Goal: Find specific page/section: Find specific page/section

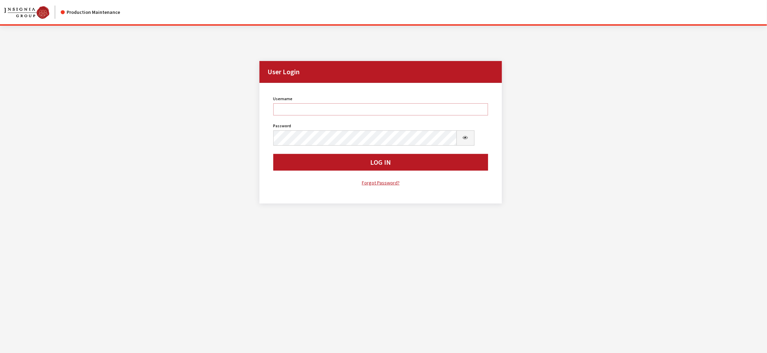
type input "kdorton"
click at [329, 171] on button "Log In" at bounding box center [380, 162] width 215 height 17
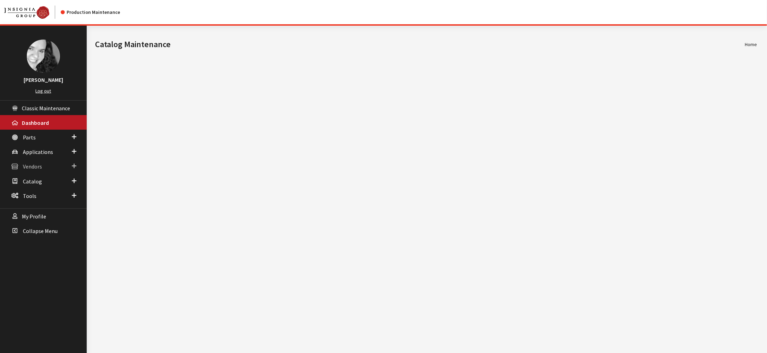
drag, startPoint x: 0, startPoint y: 0, endPoint x: 37, endPoint y: 185, distance: 188.8
click at [37, 170] on span "Vendors" at bounding box center [32, 166] width 19 height 7
click at [42, 187] on link "Dealer Search" at bounding box center [43, 180] width 87 height 13
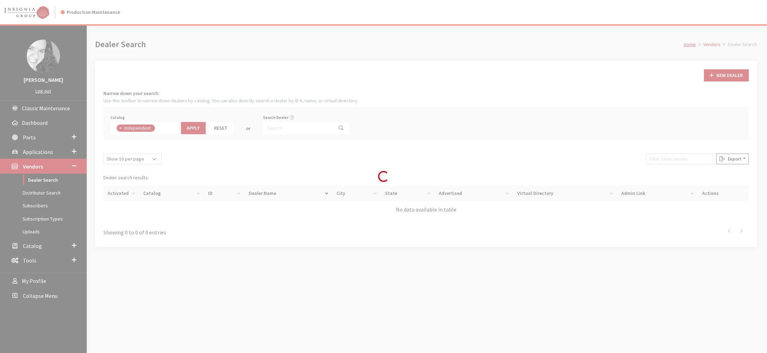
scroll to position [61, 0]
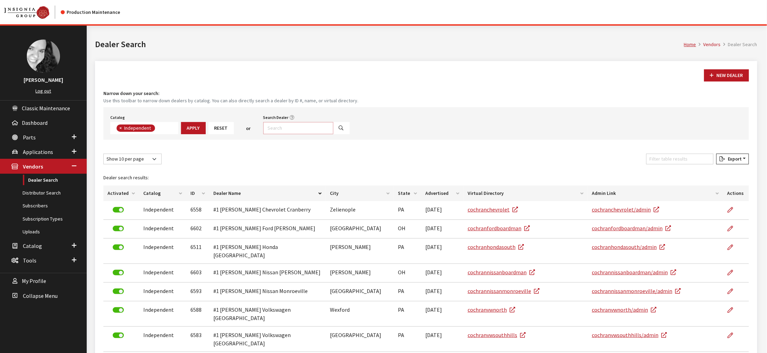
click at [332, 134] on input "Search Dealer" at bounding box center [298, 128] width 70 height 12
type input "6552"
select select
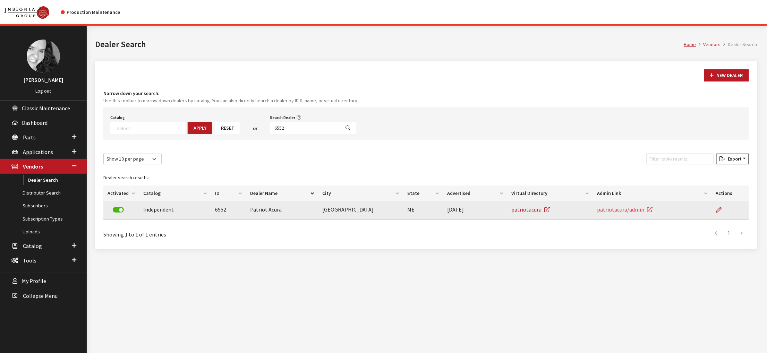
click at [626, 213] on link "patriotacura/admin" at bounding box center [624, 209] width 55 height 7
